Goal: Information Seeking & Learning: Understand process/instructions

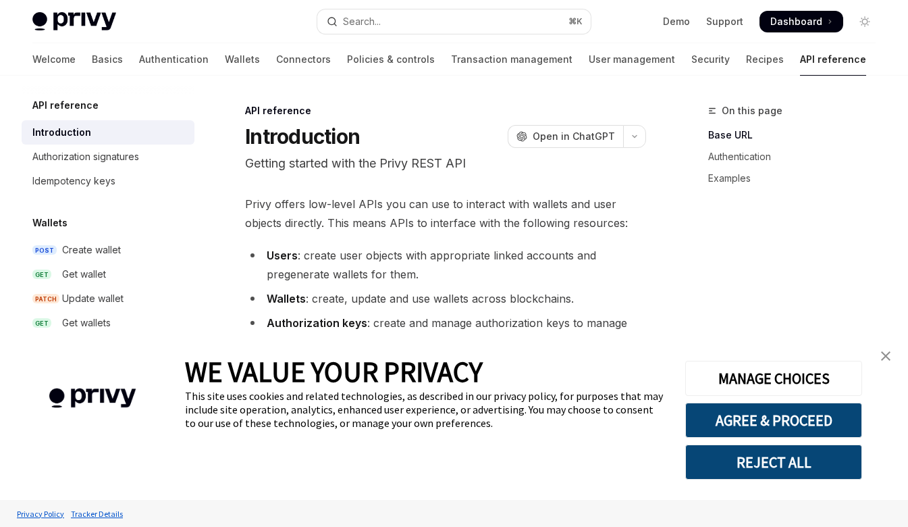
click at [885, 352] on img "close banner" at bounding box center [885, 355] width 9 height 9
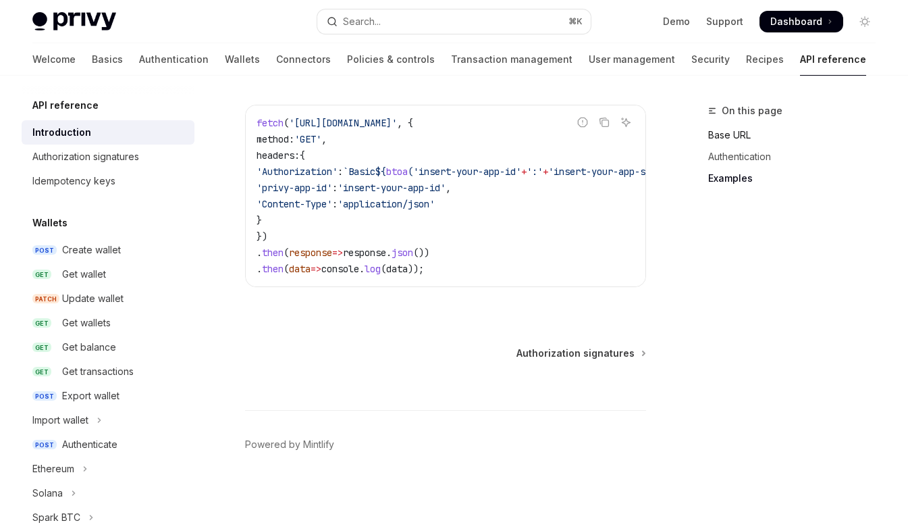
click at [729, 134] on link "Base URL" at bounding box center [797, 135] width 178 height 22
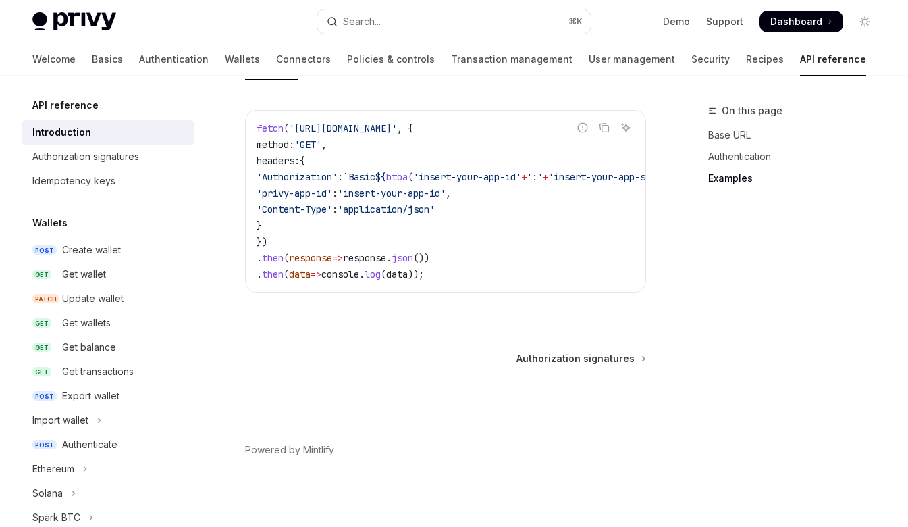
scroll to position [992, 0]
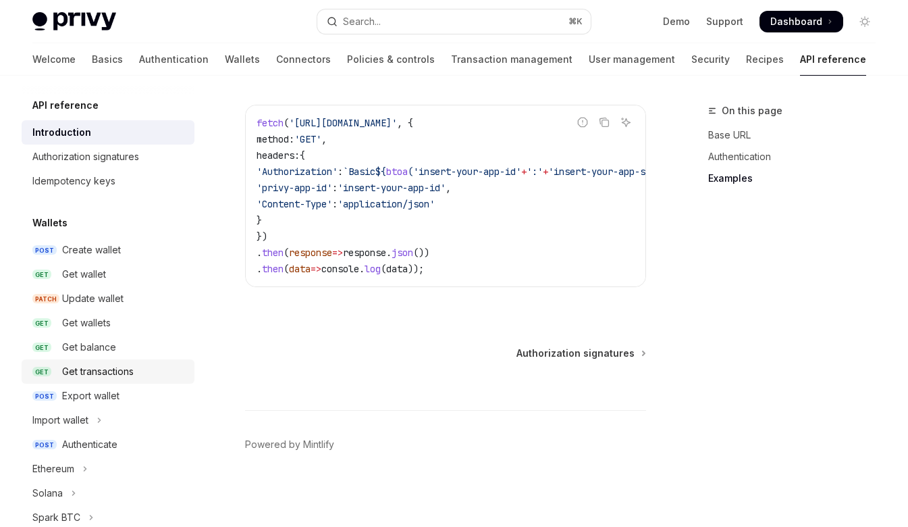
click at [88, 371] on div "Get transactions" at bounding box center [98, 371] width 72 height 16
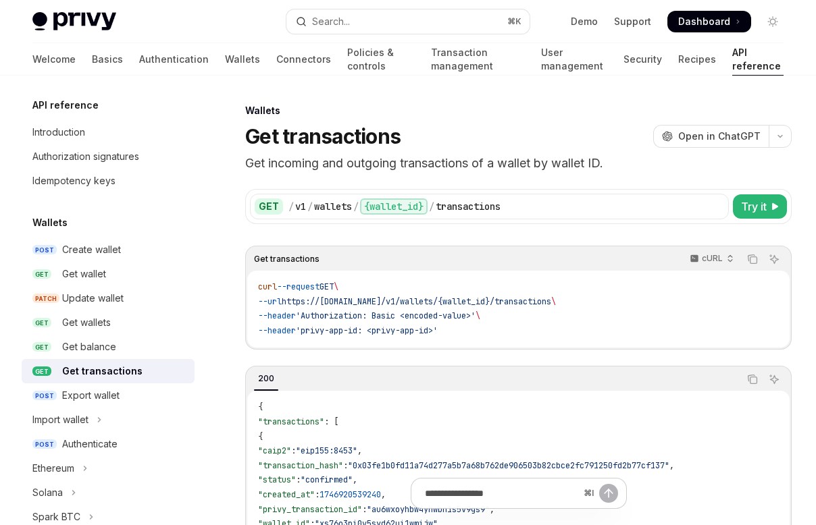
type textarea "*"
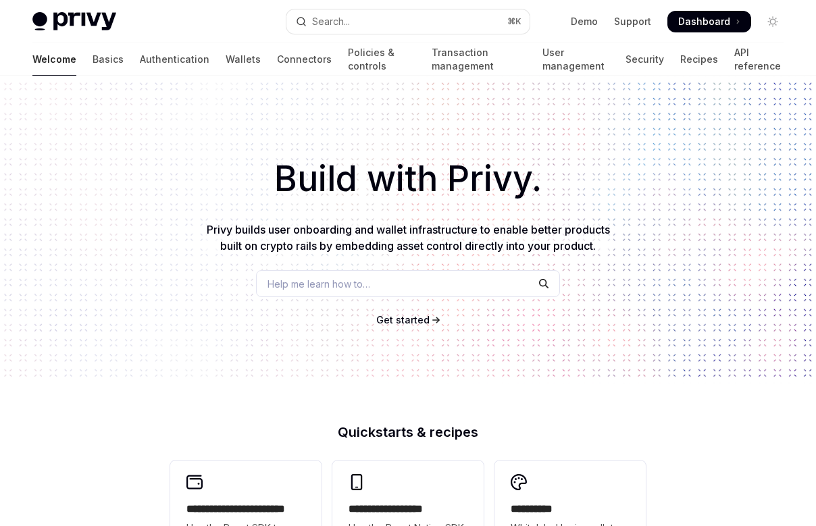
type textarea "*"
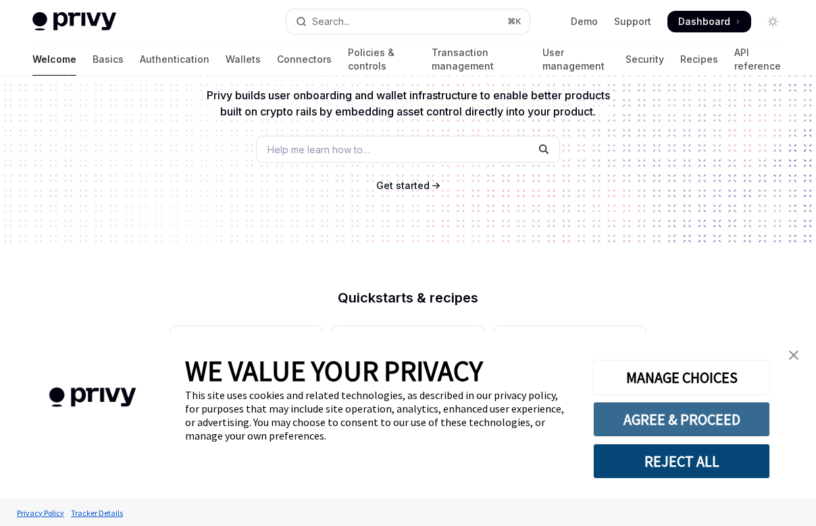
click at [681, 419] on button "AGREE & PROCEED" at bounding box center [681, 419] width 177 height 35
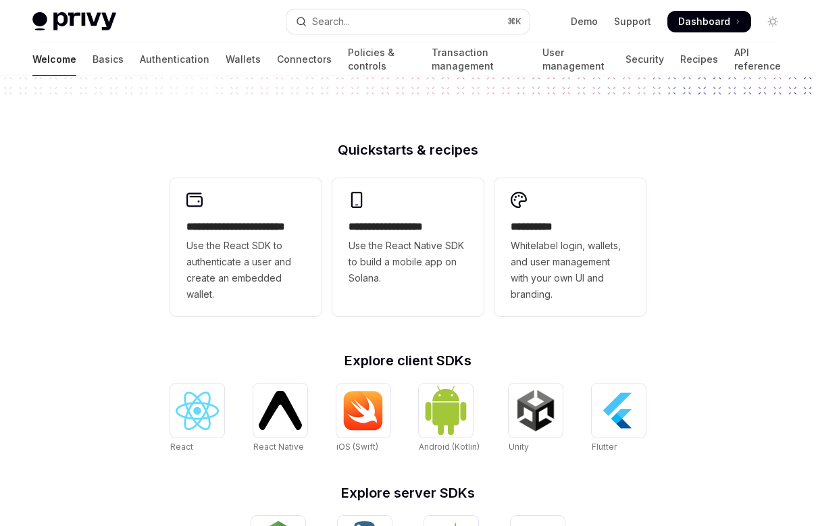
scroll to position [331, 0]
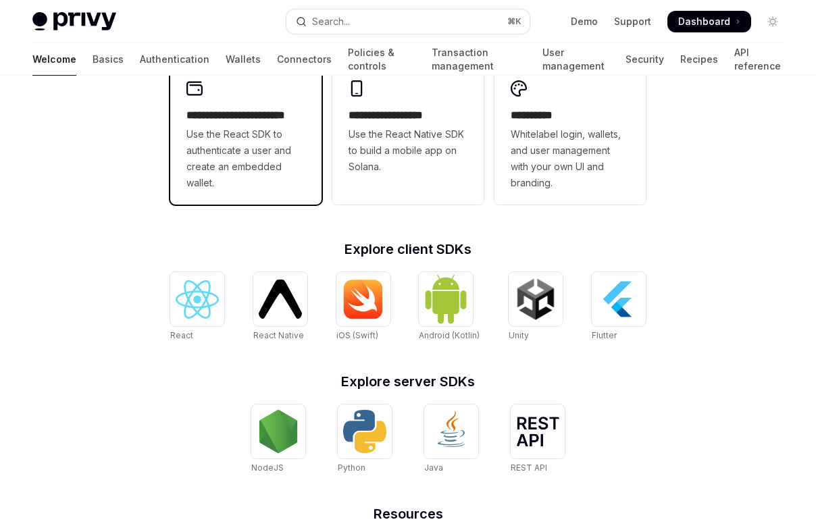
scroll to position [400, 0]
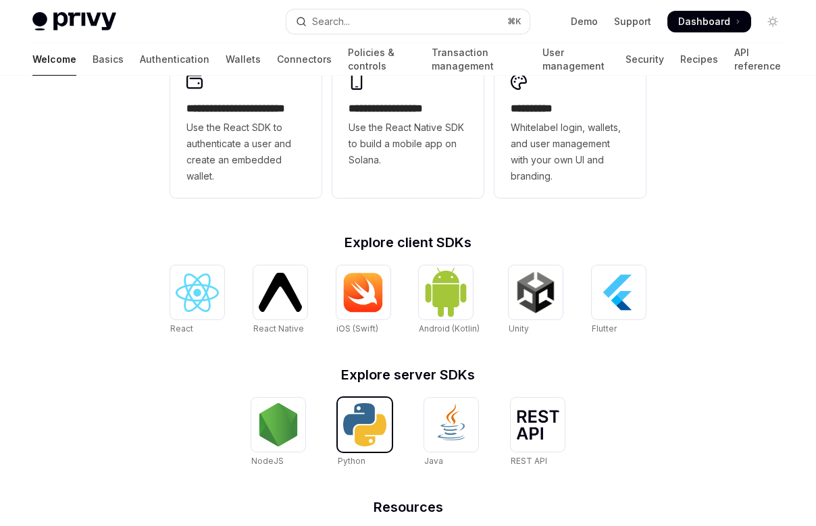
click at [377, 412] on img at bounding box center [364, 424] width 43 height 43
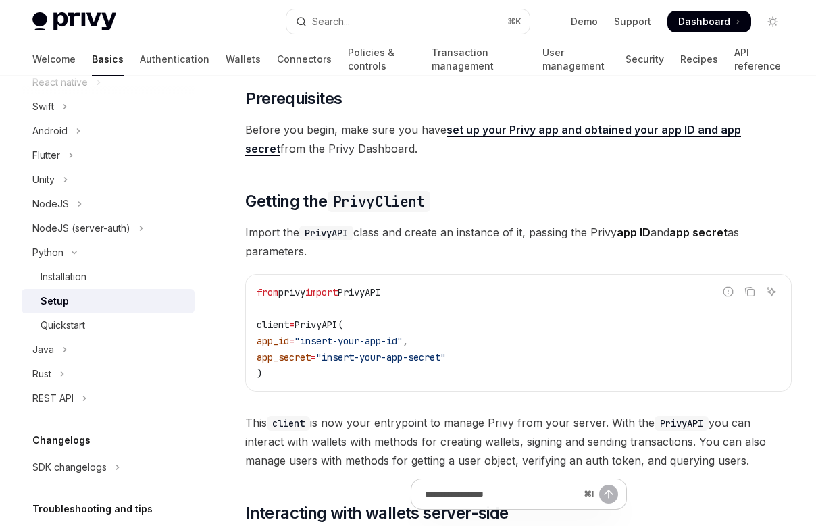
scroll to position [81, 0]
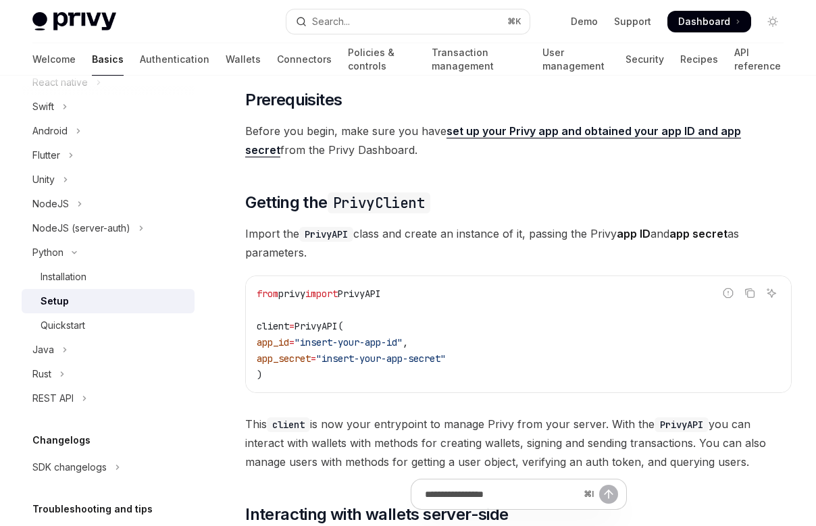
click at [550, 132] on link "set up your Privy app and obtained your app ID and app secret" at bounding box center [493, 140] width 496 height 33
type textarea "*"
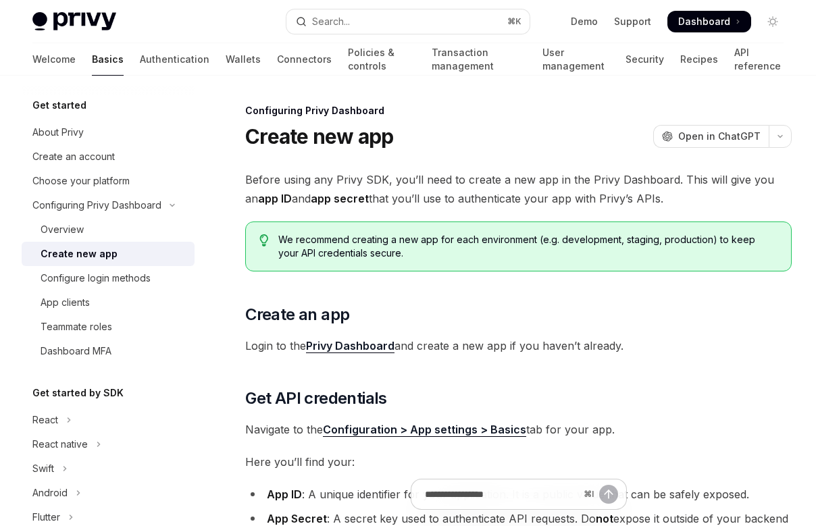
click at [368, 344] on link "Privy Dashboard" at bounding box center [350, 346] width 88 height 14
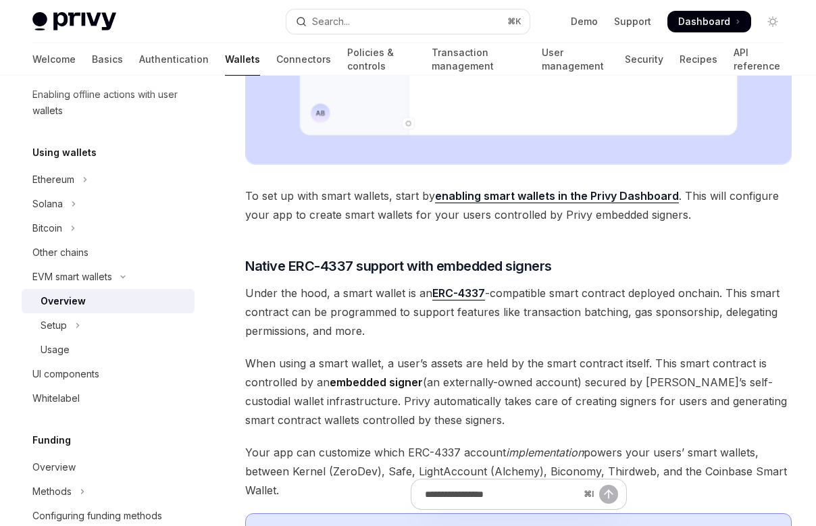
scroll to position [342, 0]
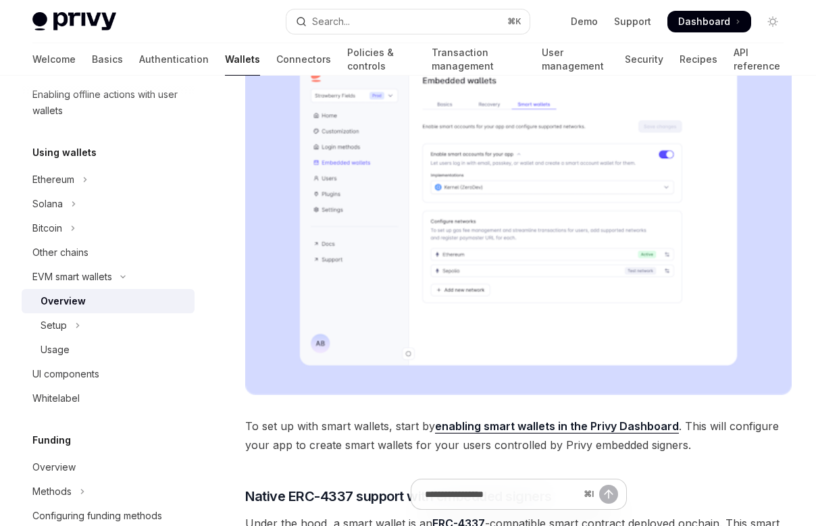
click at [504, 425] on link "enabling smart wallets in the Privy Dashboard" at bounding box center [557, 426] width 244 height 14
type textarea "*"
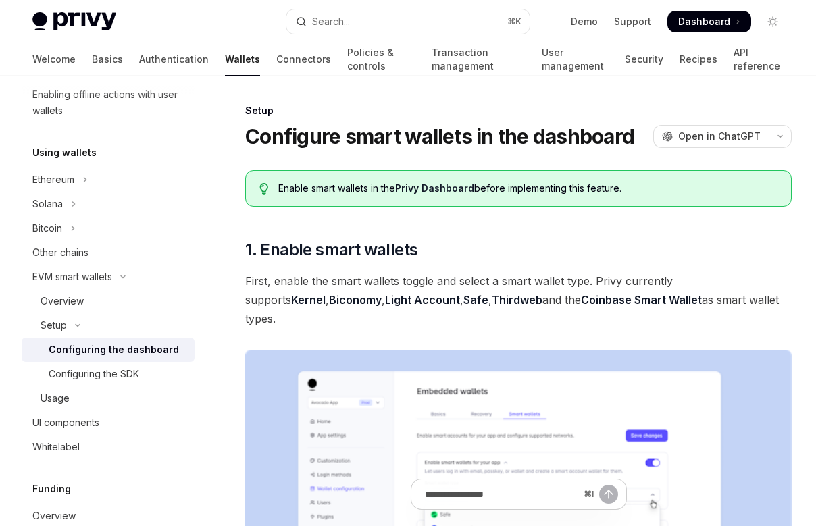
click at [469, 182] on span "Enable smart wallets in the Privy Dashboard before implementing this feature." at bounding box center [527, 189] width 499 height 14
click at [458, 188] on link "Privy Dashboard" at bounding box center [434, 188] width 79 height 12
